Goal: Information Seeking & Learning: Learn about a topic

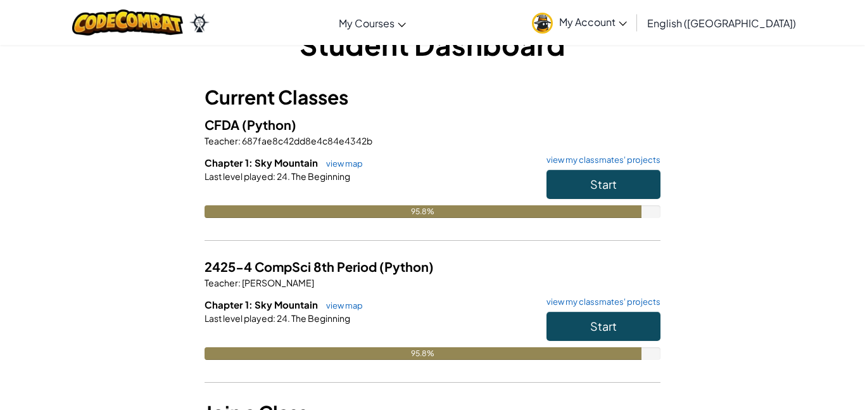
scroll to position [37, 0]
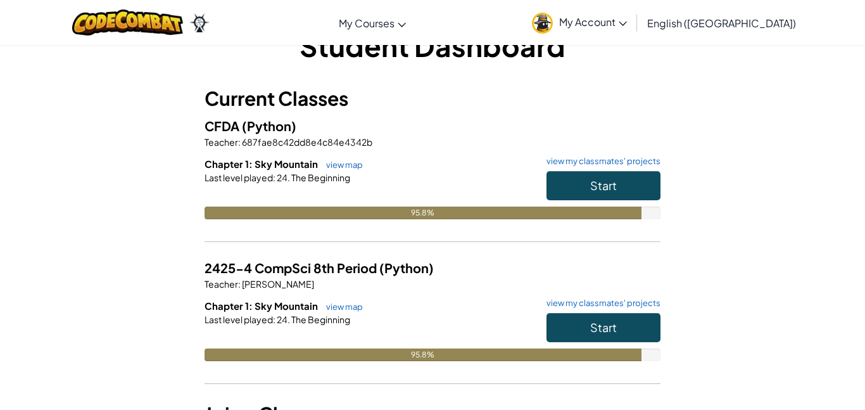
click at [321, 147] on span "687fae8c42dd8e4c84e4342b" at bounding box center [307, 141] width 132 height 11
click at [627, 177] on button "Start" at bounding box center [603, 185] width 114 height 29
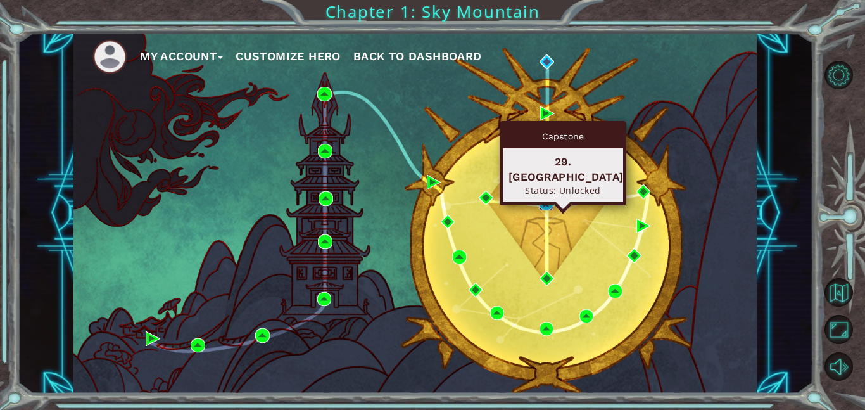
click at [547, 198] on img at bounding box center [546, 203] width 15 height 15
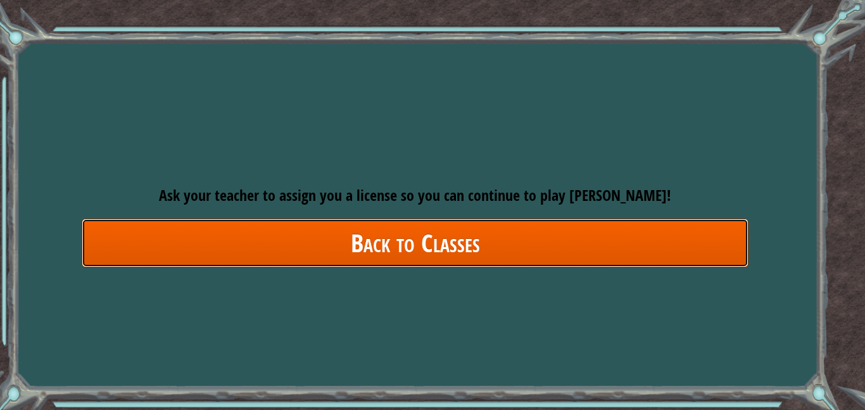
click at [447, 260] on link "Back to Classes" at bounding box center [415, 242] width 667 height 49
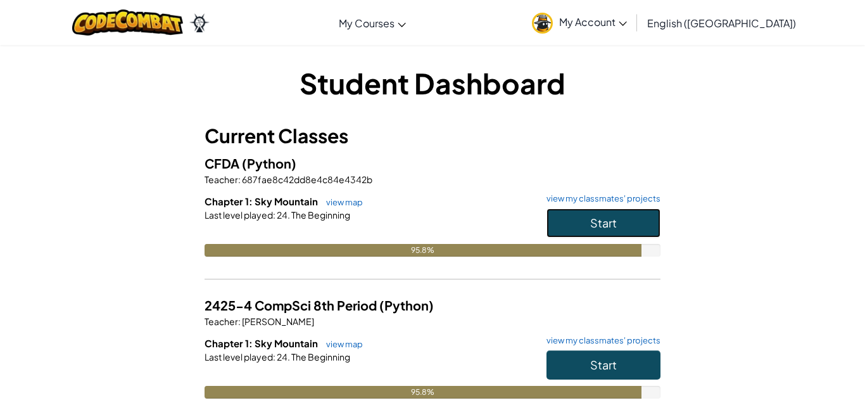
click at [624, 210] on button "Start" at bounding box center [603, 222] width 114 height 29
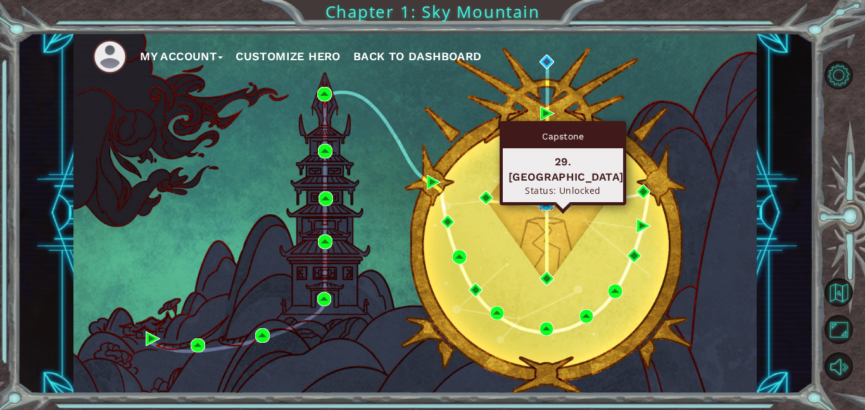
click at [546, 197] on img at bounding box center [546, 203] width 15 height 15
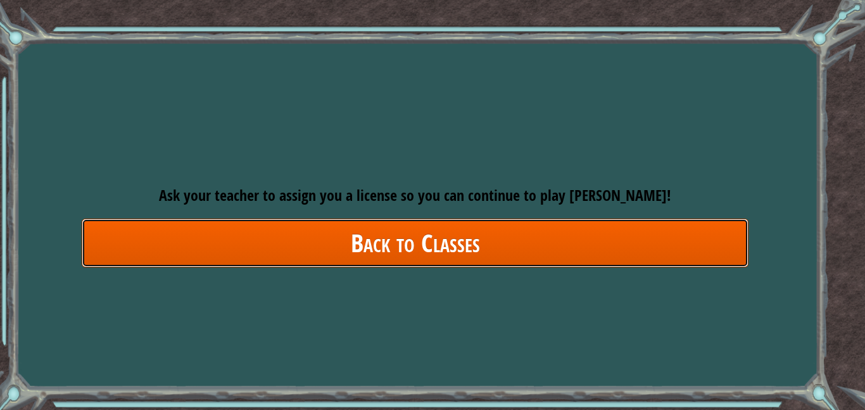
click at [364, 265] on link "Back to Classes" at bounding box center [415, 242] width 667 height 49
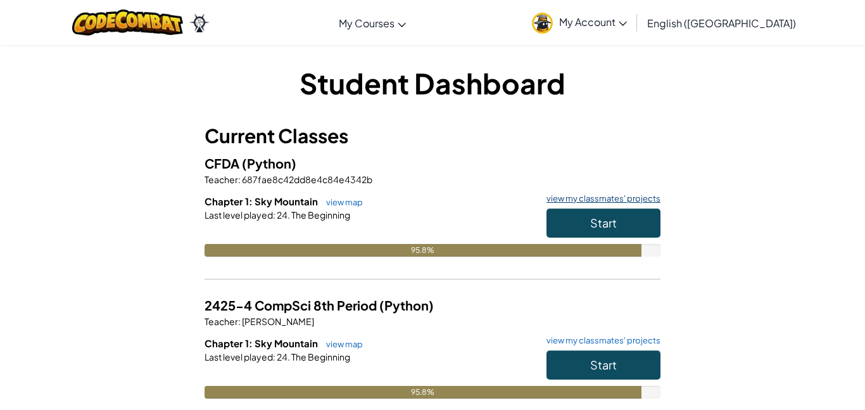
click at [574, 198] on link "view my classmates' projects" at bounding box center [600, 198] width 120 height 8
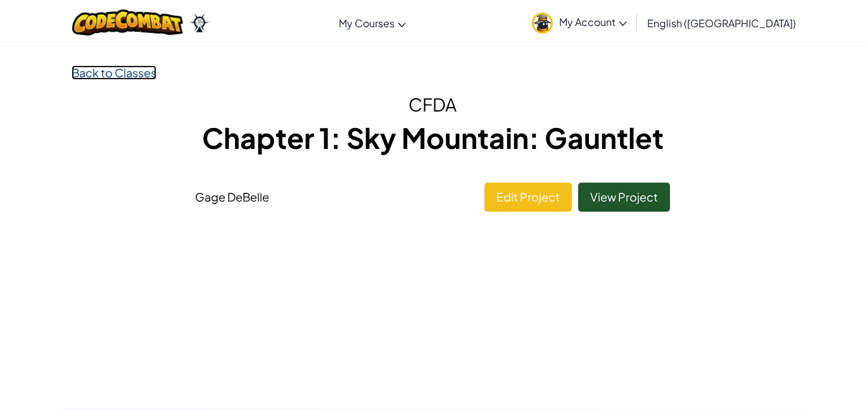
click at [139, 67] on link "Back to Classes" at bounding box center [114, 72] width 85 height 15
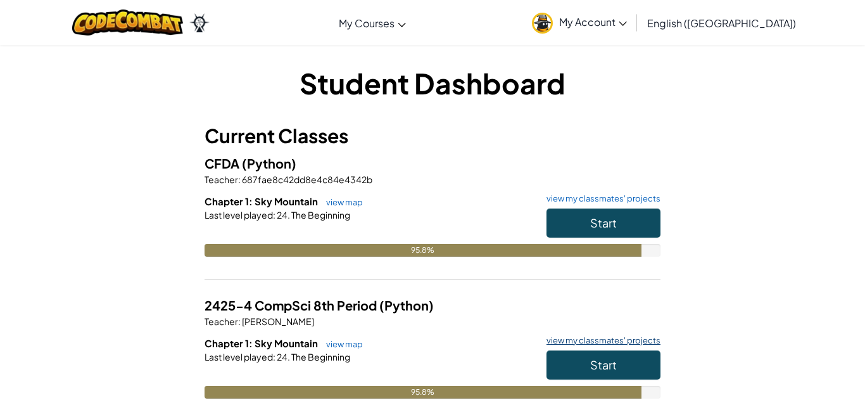
click at [617, 339] on link "view my classmates' projects" at bounding box center [600, 340] width 120 height 8
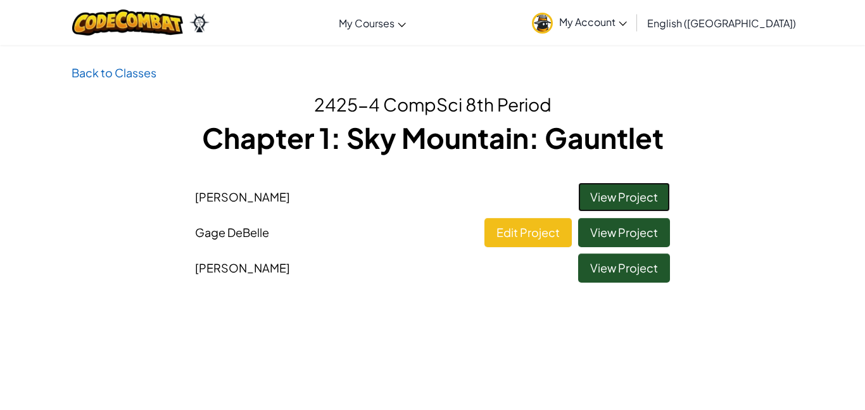
click at [601, 201] on link "View Project" at bounding box center [624, 196] width 92 height 29
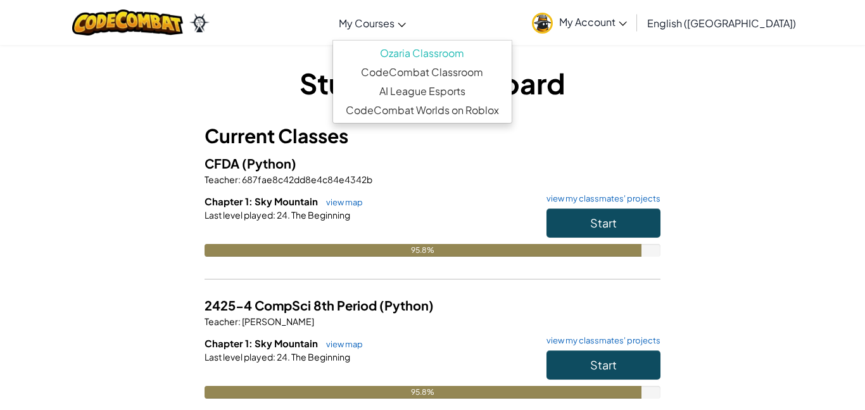
click at [412, 34] on link "My Courses" at bounding box center [372, 23] width 80 height 34
click at [812, 243] on div "Student Dashboard Current Classes CFDA (Python) Teacher : 687fae8c42dd8e4c84e43…" at bounding box center [432, 278] width 865 height 468
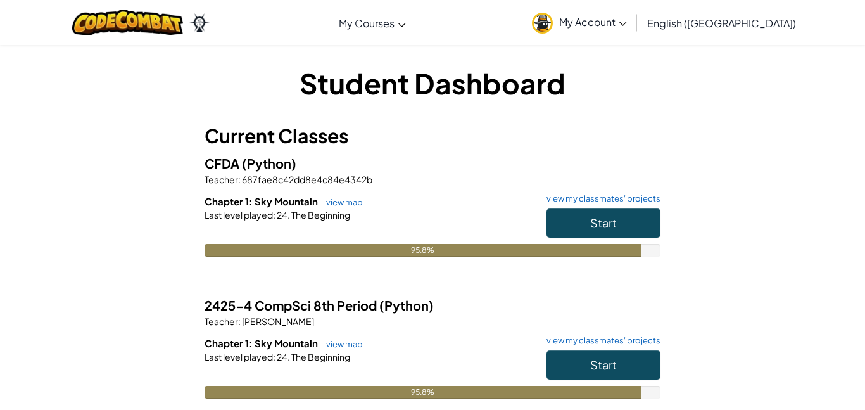
click at [839, 260] on div "Student Dashboard Current Classes CFDA (Python) Teacher : 687fae8c42dd8e4c84e43…" at bounding box center [432, 278] width 865 height 468
